Goal: Obtain resource: Obtain resource

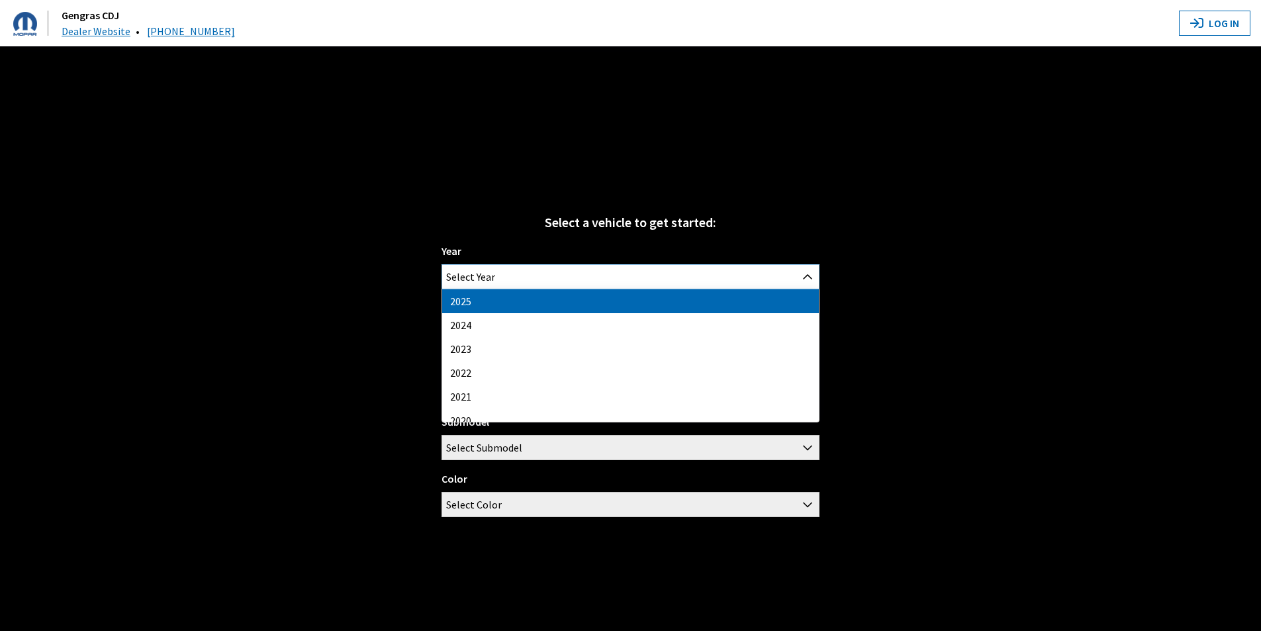
click at [566, 270] on span "Select Year" at bounding box center [630, 277] width 377 height 24
select select "43"
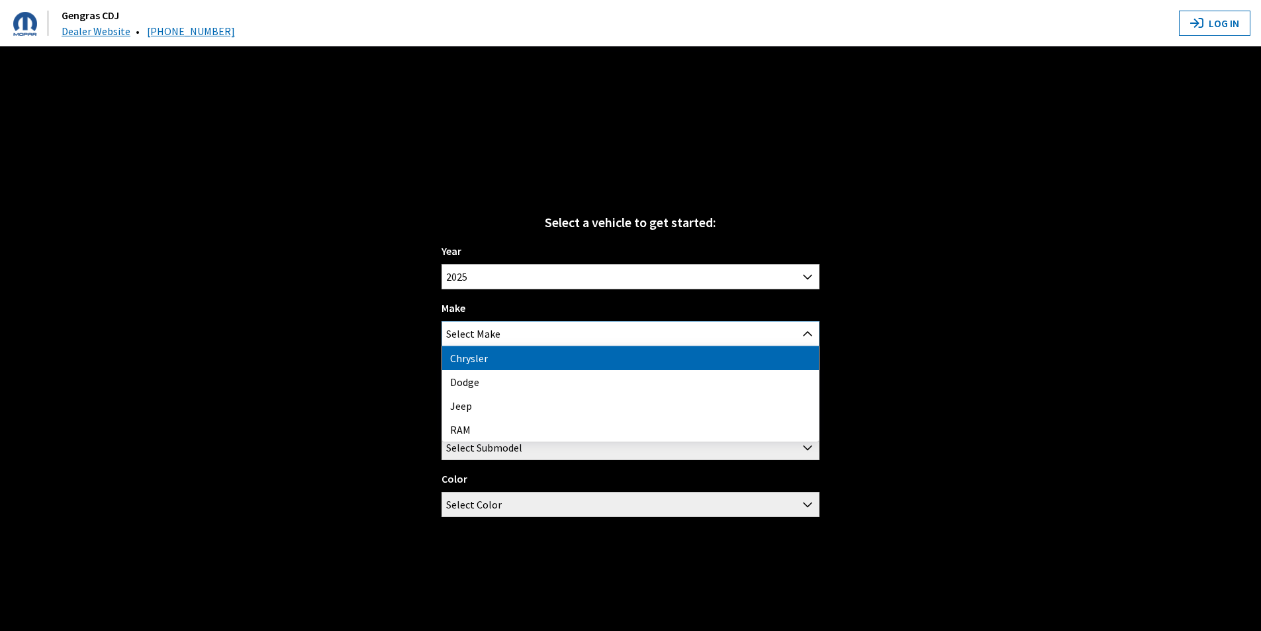
click at [548, 332] on span "Select Make" at bounding box center [630, 334] width 377 height 24
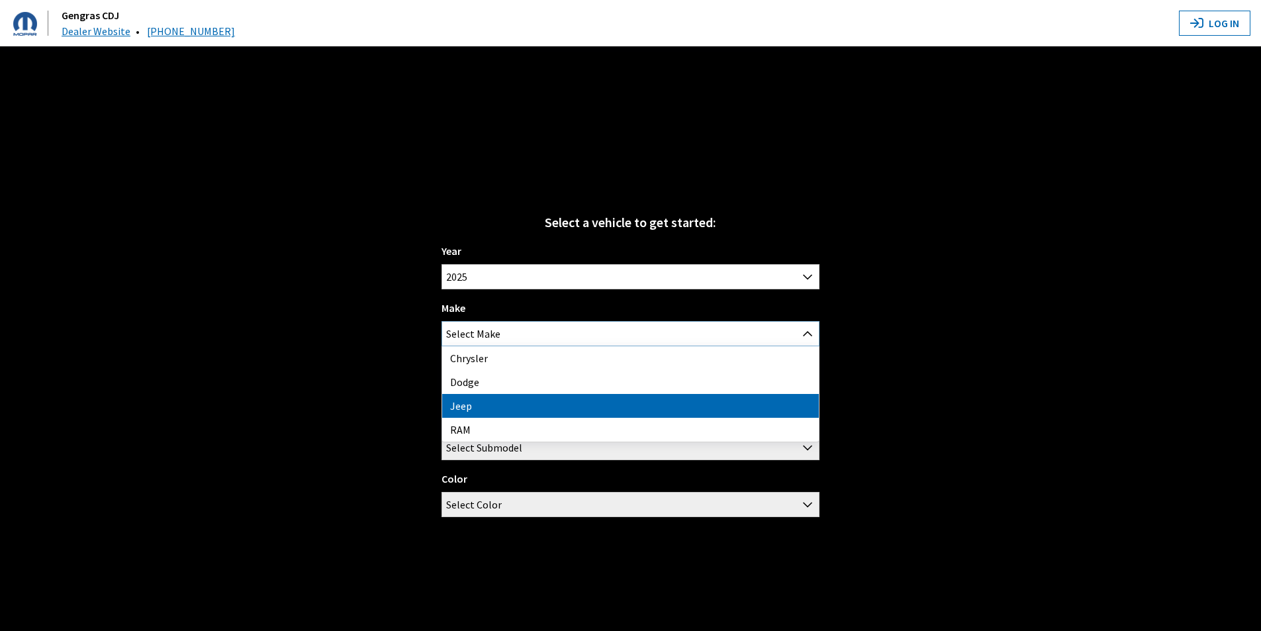
select select "16"
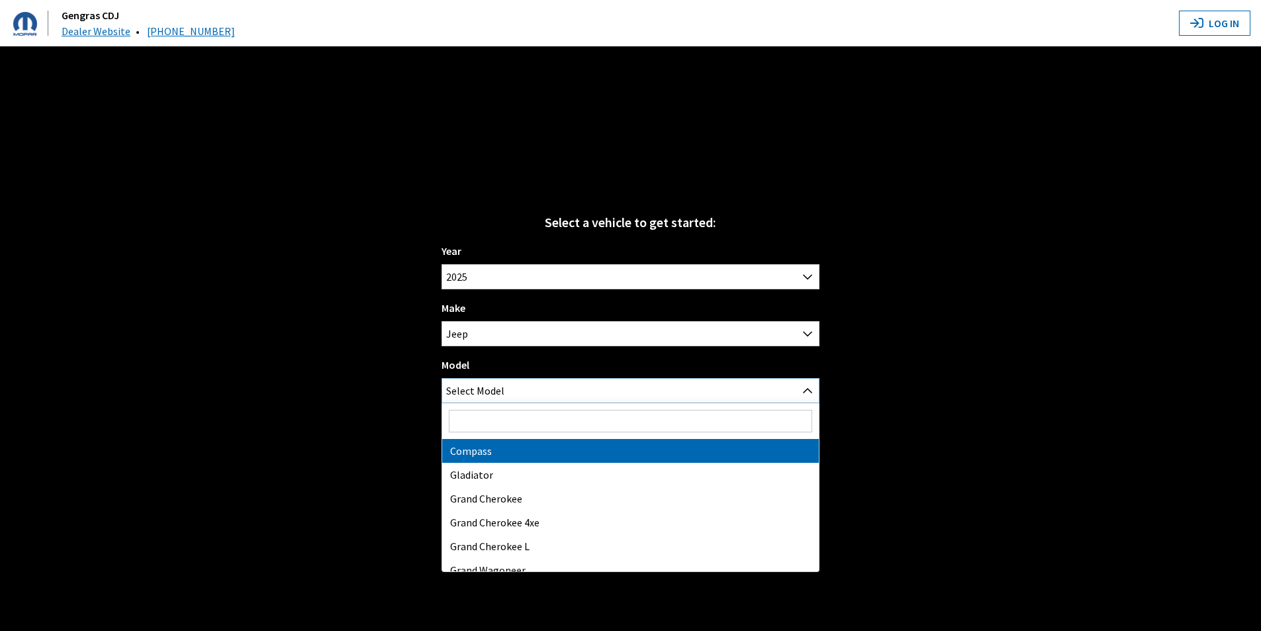
click at [557, 384] on span "Select Model" at bounding box center [630, 391] width 377 height 24
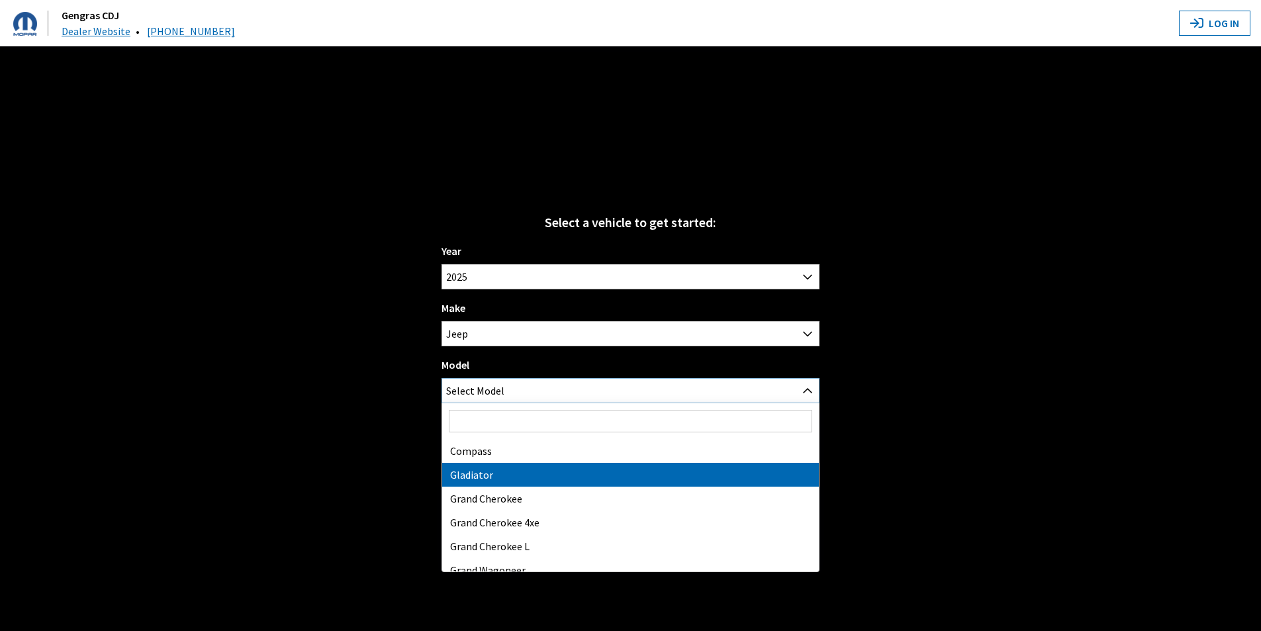
select select "1055"
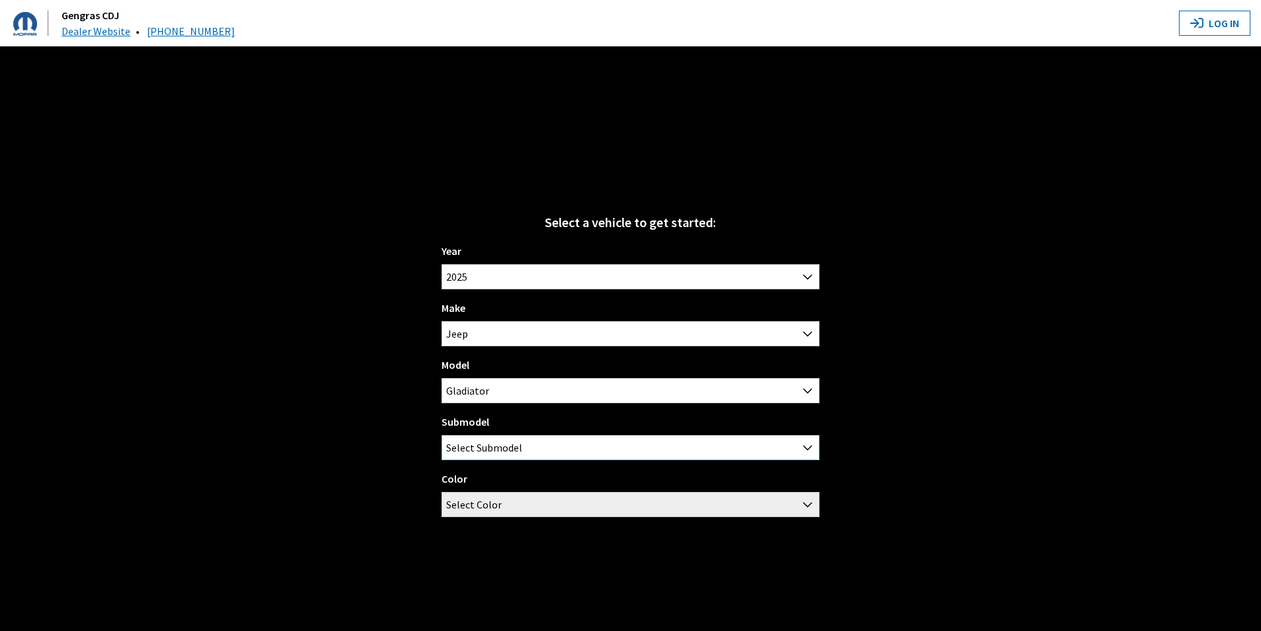
click at [549, 449] on span "Select Submodel" at bounding box center [630, 448] width 377 height 24
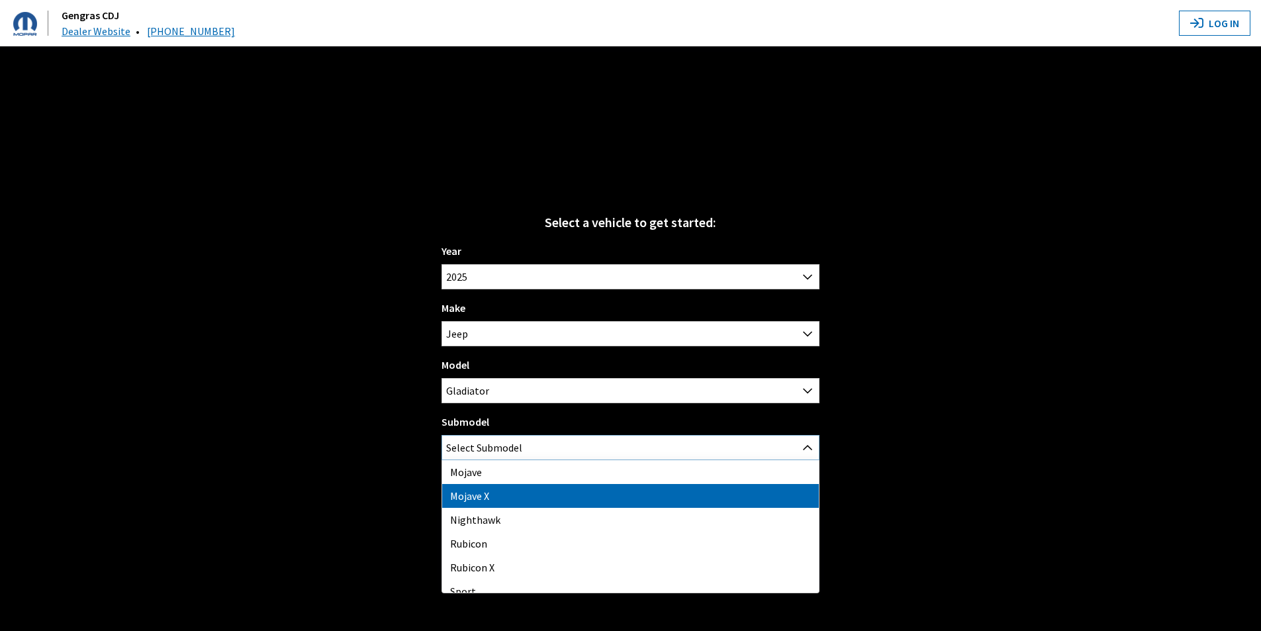
select select "4485"
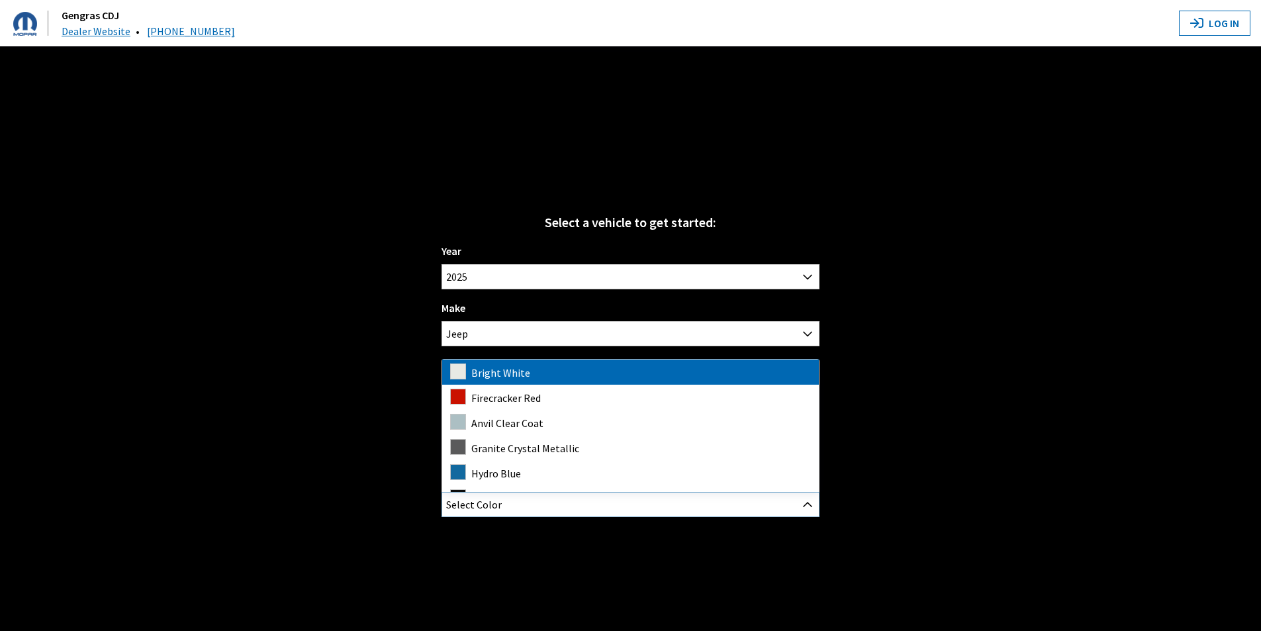
click at [514, 506] on span "Select Color" at bounding box center [630, 505] width 377 height 24
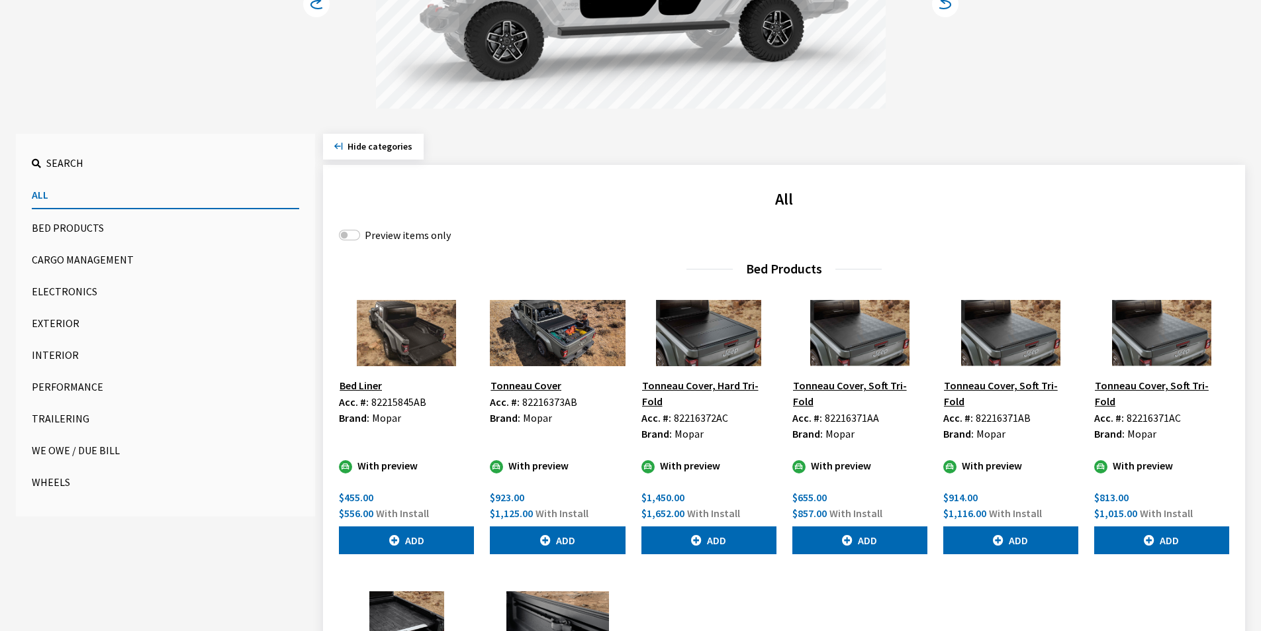
scroll to position [331, 0]
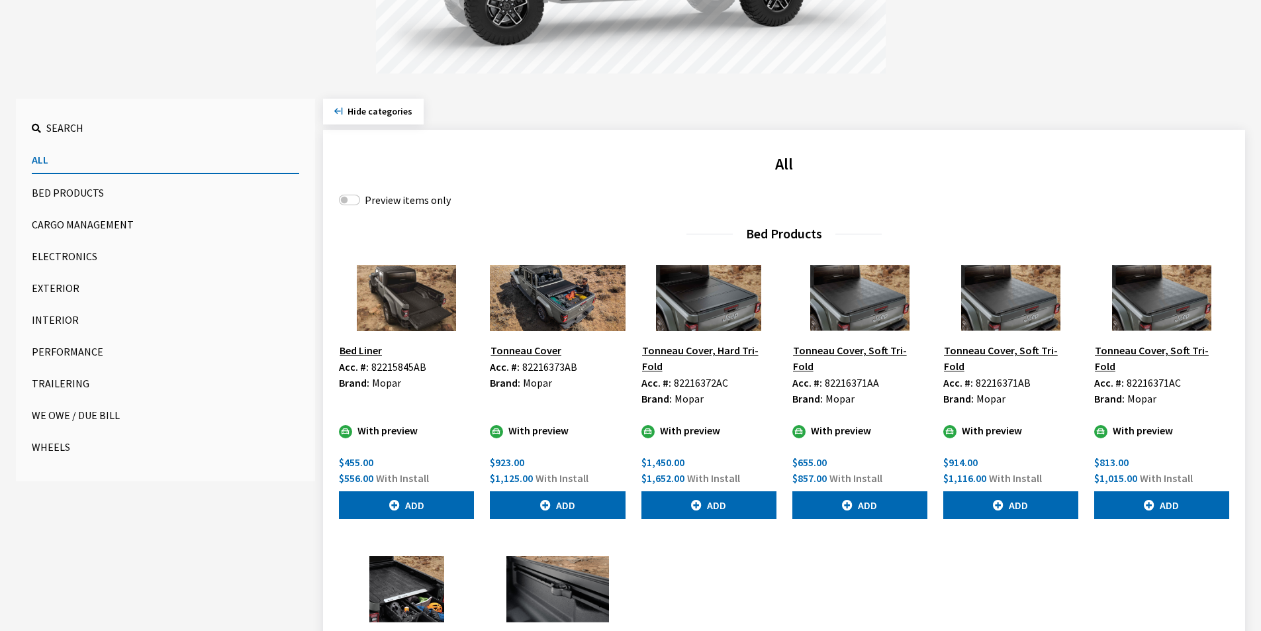
click at [704, 284] on img at bounding box center [709, 298] width 135 height 66
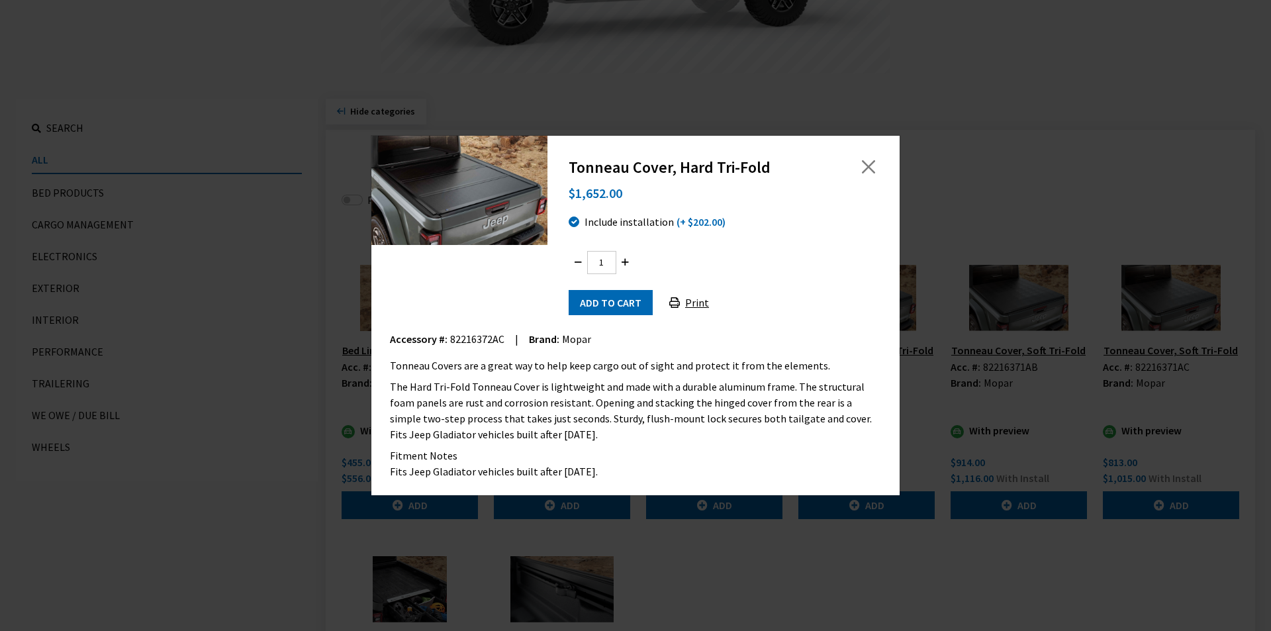
click at [688, 300] on button "Print" at bounding box center [689, 302] width 62 height 25
click at [876, 166] on button "Close" at bounding box center [869, 167] width 20 height 20
